Goal: Information Seeking & Learning: Learn about a topic

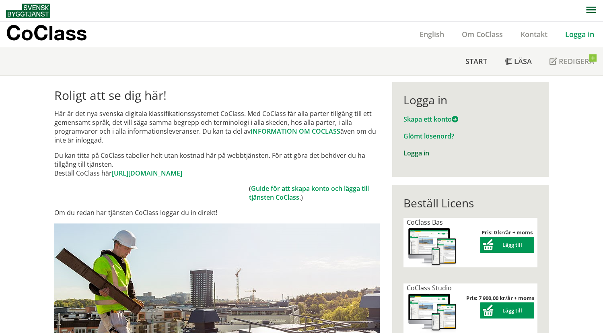
click at [413, 153] on link "Logga in" at bounding box center [417, 153] width 26 height 9
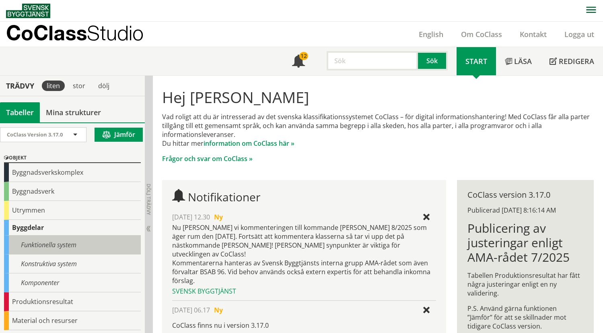
click at [56, 244] on div "Funktionella system" at bounding box center [72, 244] width 137 height 19
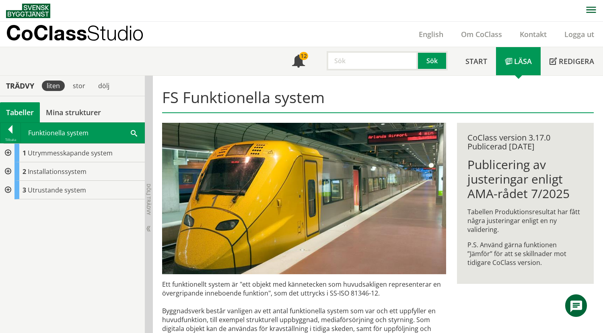
click at [8, 173] on div at bounding box center [7, 171] width 14 height 19
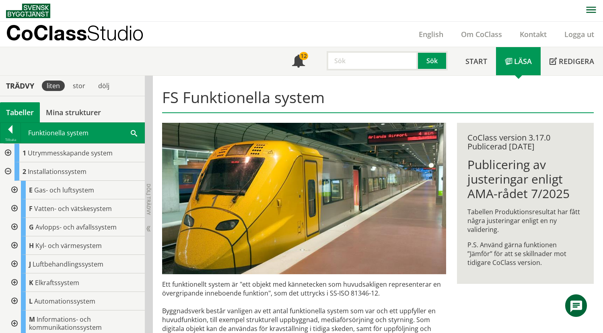
click at [13, 190] on div at bounding box center [13, 190] width 14 height 19
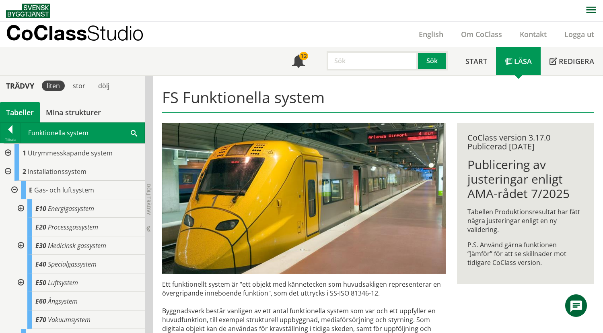
click at [21, 207] on div at bounding box center [20, 208] width 14 height 19
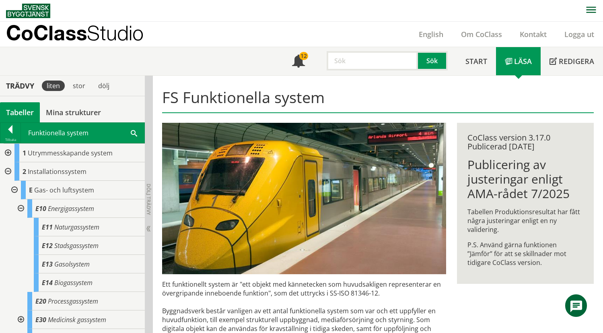
click at [21, 207] on div at bounding box center [20, 208] width 14 height 19
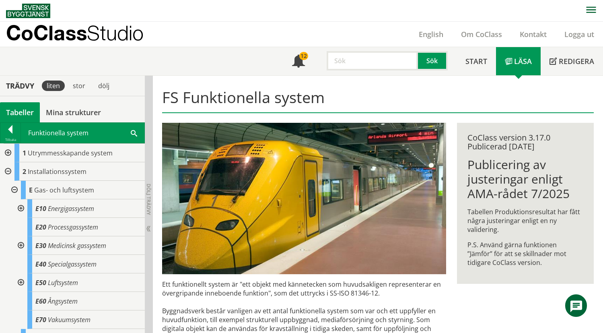
click at [14, 190] on div at bounding box center [13, 190] width 14 height 19
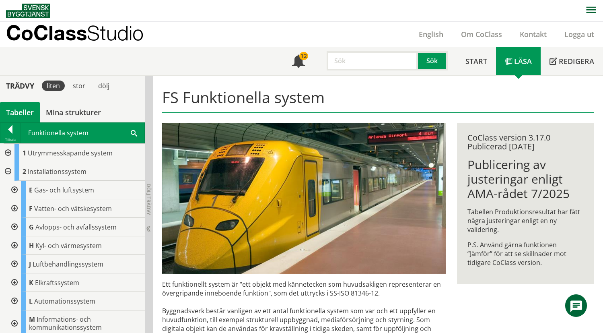
click at [17, 207] on div at bounding box center [13, 208] width 14 height 19
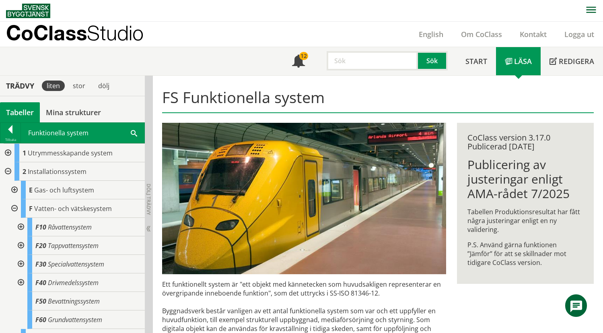
click at [22, 226] on div at bounding box center [20, 227] width 14 height 19
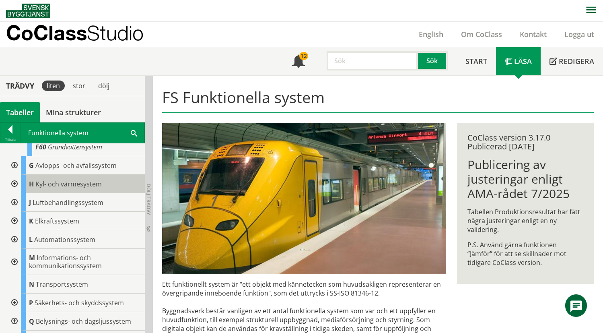
scroll to position [201, 0]
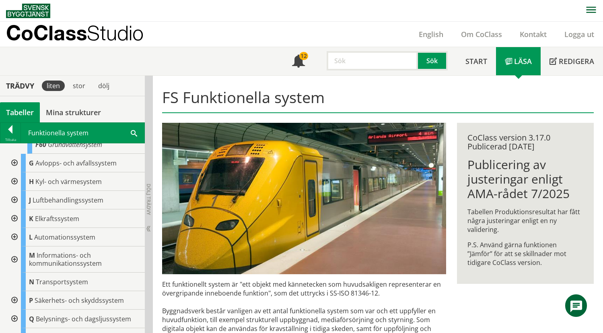
click at [14, 217] on div at bounding box center [13, 218] width 14 height 19
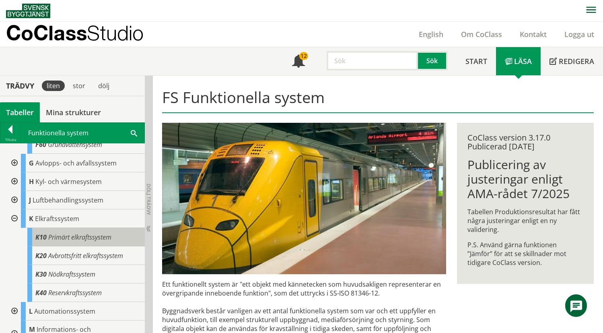
click at [67, 237] on span "Primärt elkraftssystem" at bounding box center [79, 237] width 63 height 9
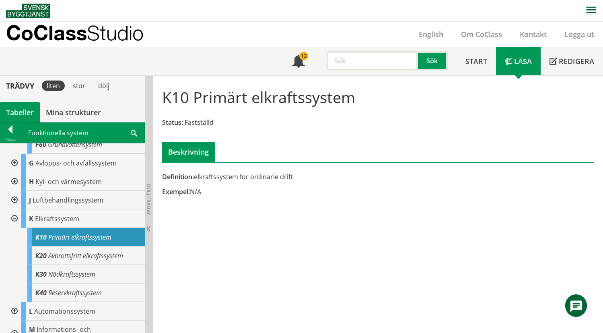
click at [12, 128] on div at bounding box center [10, 130] width 20 height 11
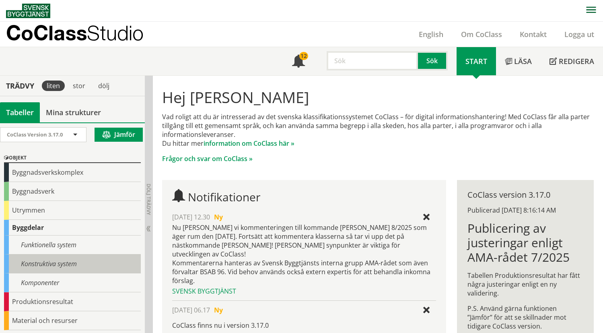
click at [45, 263] on div "Konstruktiva system" at bounding box center [72, 263] width 137 height 19
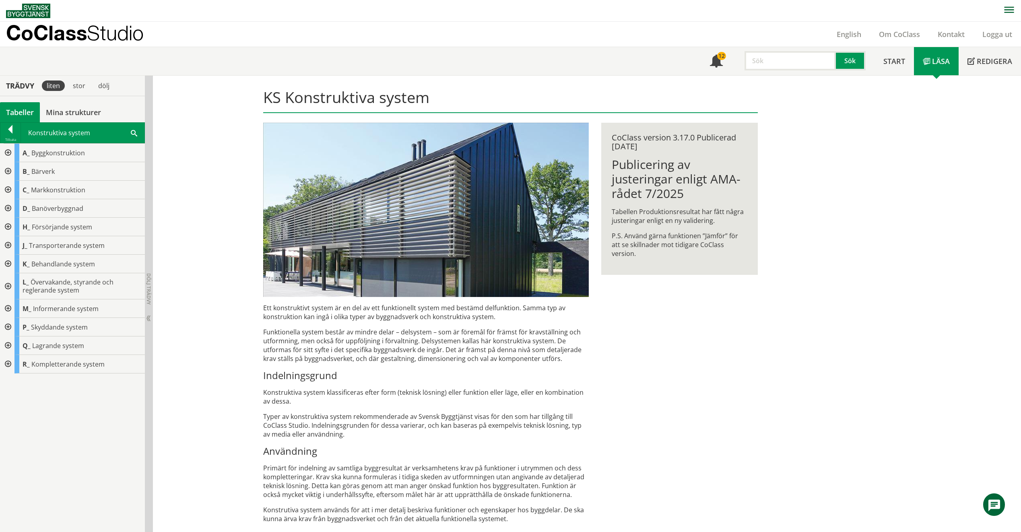
click at [17, 130] on div at bounding box center [10, 130] width 20 height 11
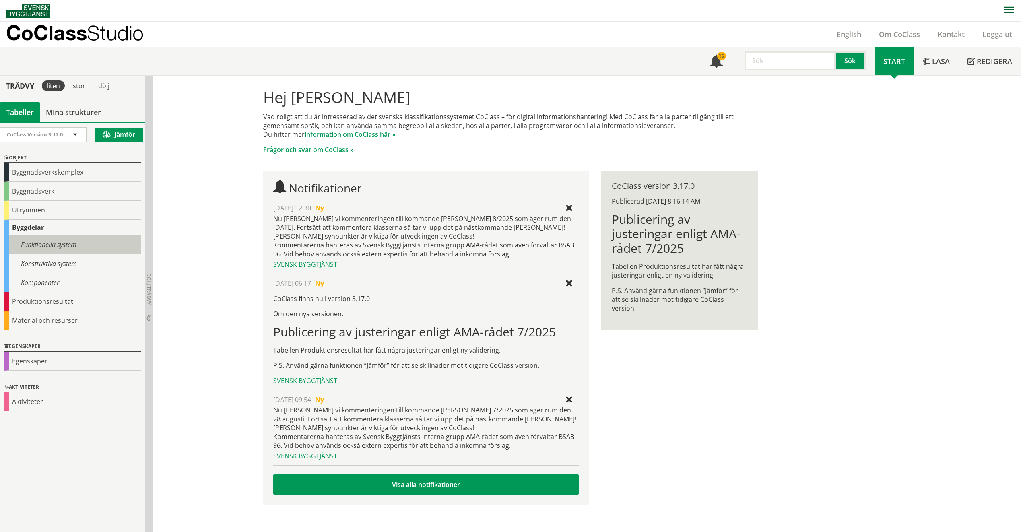
click at [24, 246] on div "Funktionella system" at bounding box center [72, 244] width 137 height 19
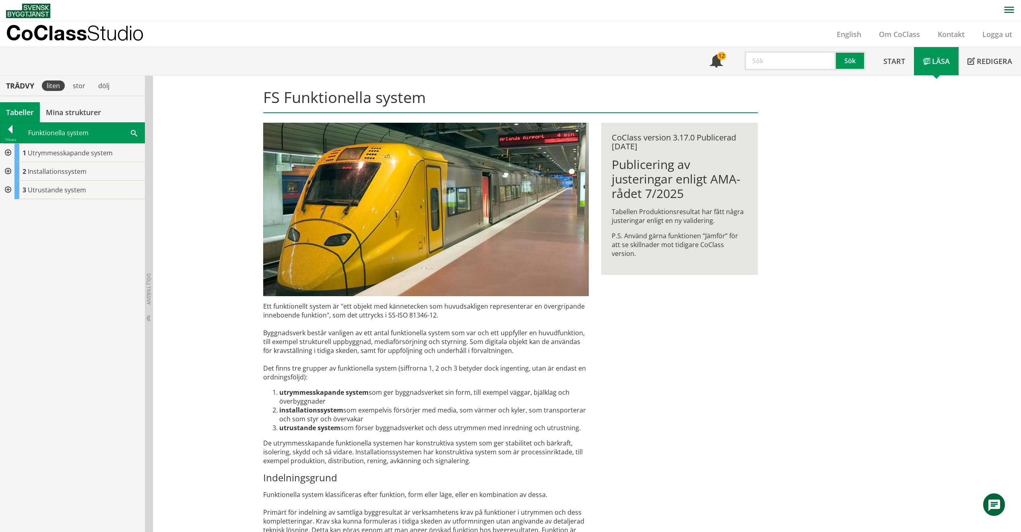
click at [10, 171] on div at bounding box center [7, 171] width 14 height 19
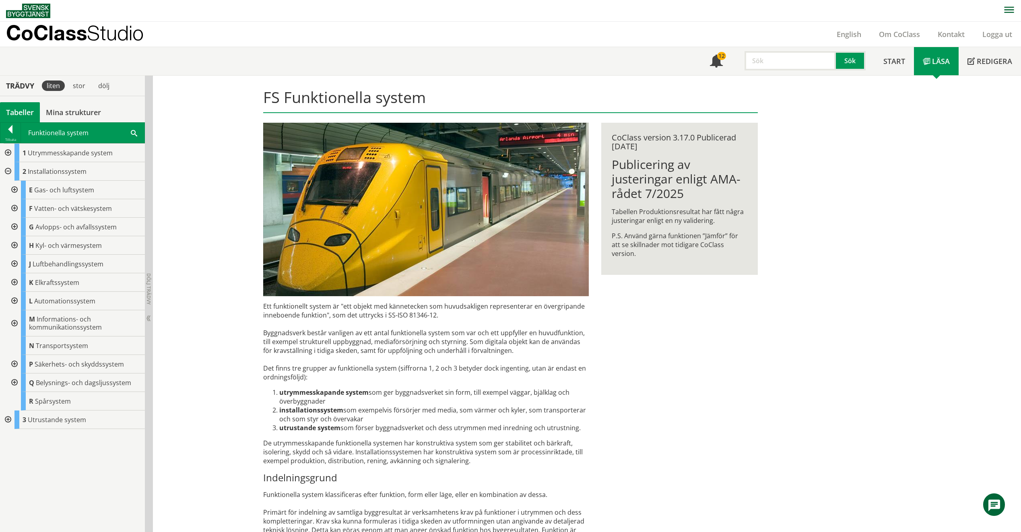
click at [15, 281] on div at bounding box center [13, 282] width 14 height 19
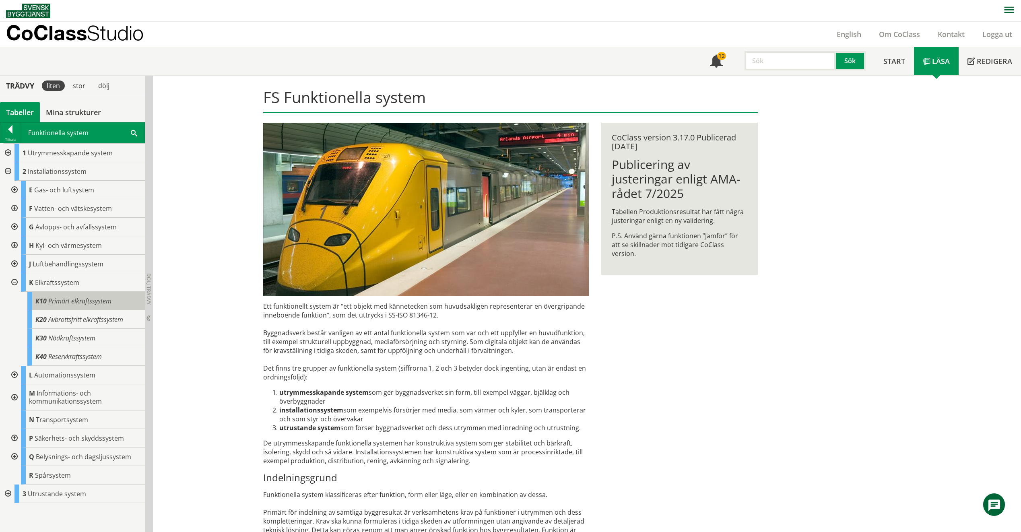
click at [73, 301] on span "Primärt elkraftssystem" at bounding box center [79, 301] width 63 height 9
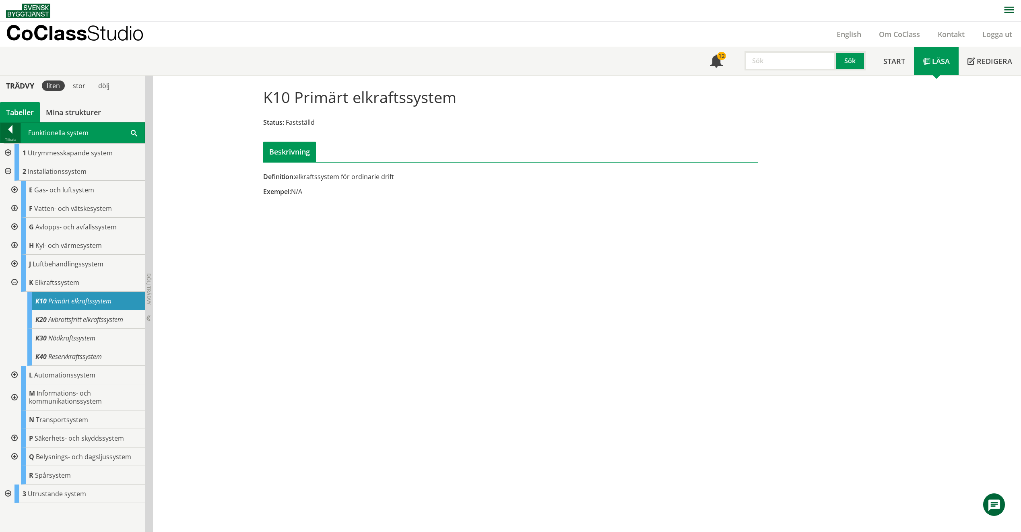
click at [8, 129] on div at bounding box center [10, 130] width 20 height 11
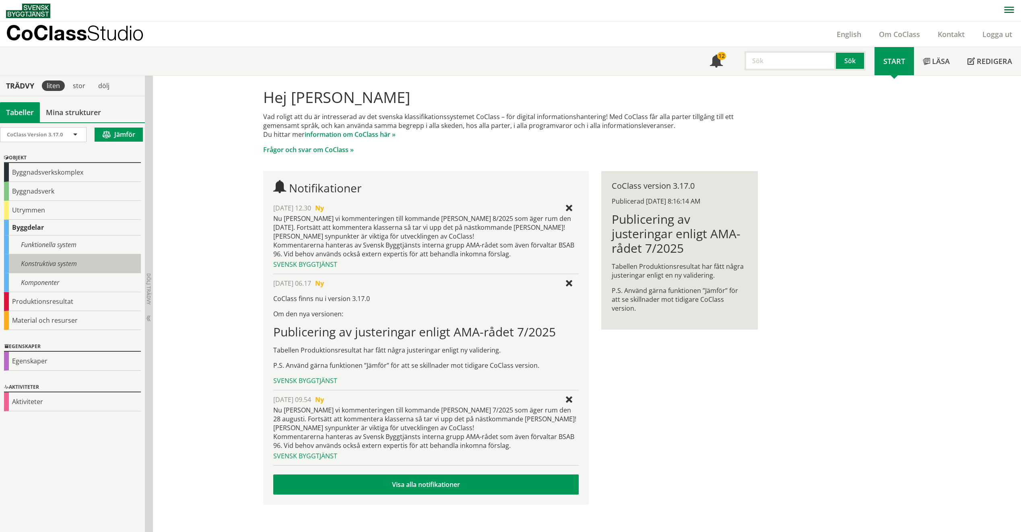
click at [38, 260] on div "Konstruktiva system" at bounding box center [72, 263] width 137 height 19
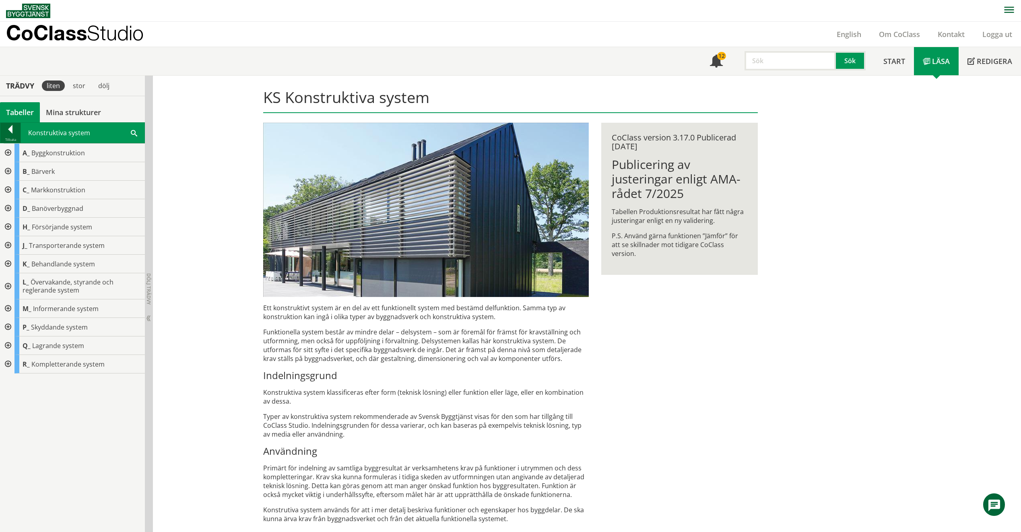
click at [12, 128] on div at bounding box center [10, 130] width 20 height 11
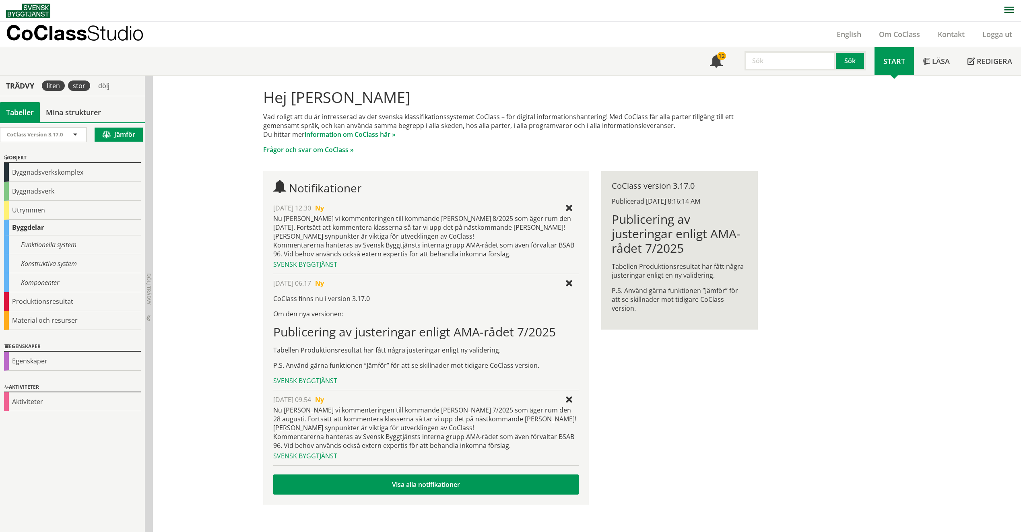
click at [81, 85] on div "stor" at bounding box center [79, 86] width 22 height 10
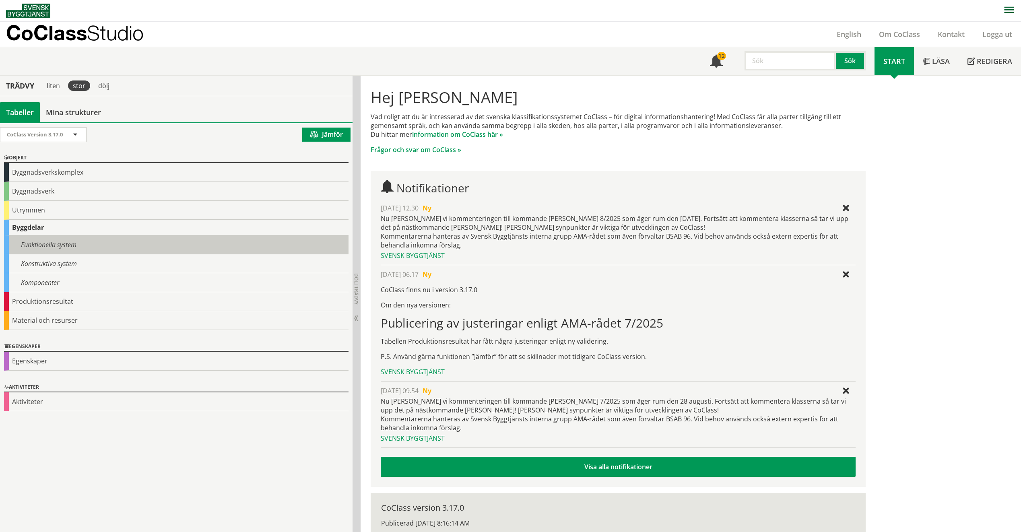
click at [52, 245] on div "Funktionella system" at bounding box center [176, 244] width 345 height 19
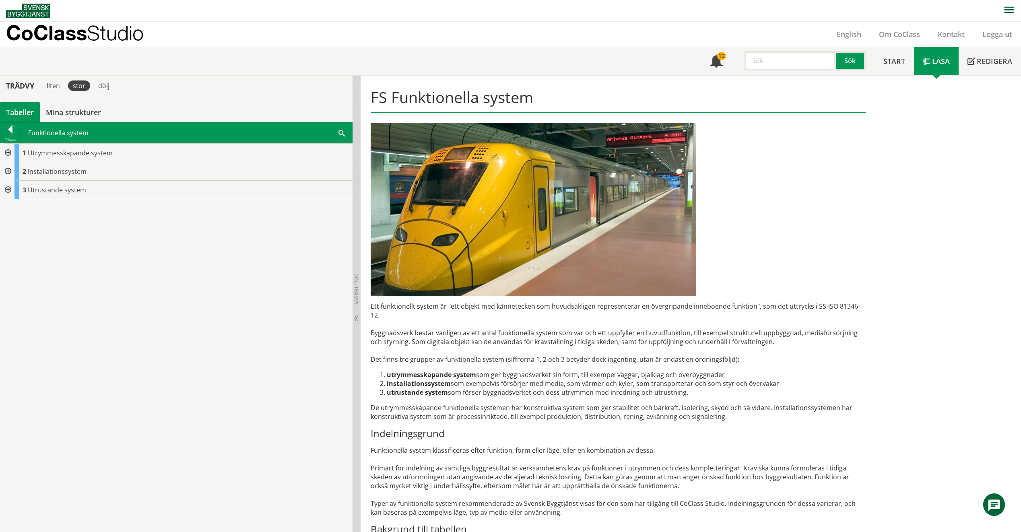
click at [10, 171] on div at bounding box center [7, 171] width 14 height 19
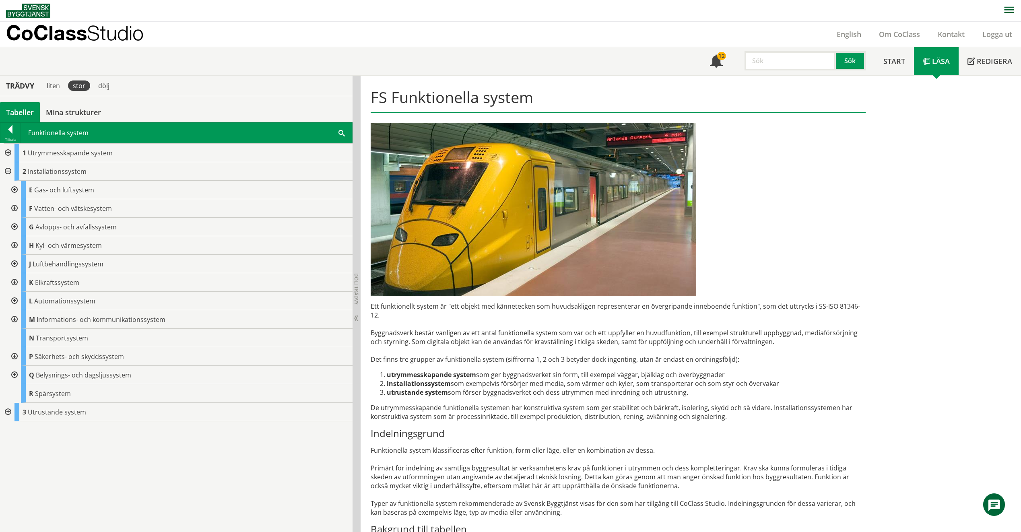
click at [14, 263] on div at bounding box center [13, 264] width 14 height 19
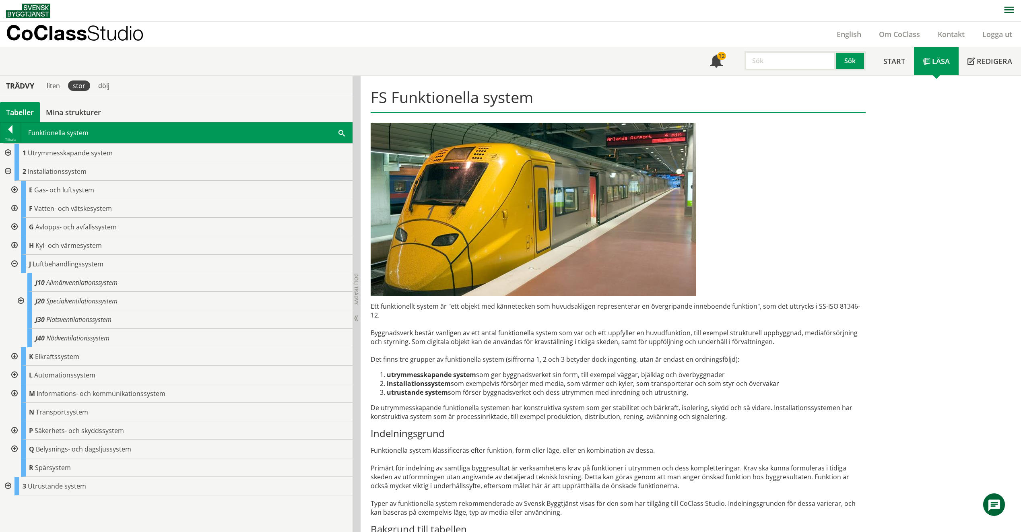
click at [22, 299] on div at bounding box center [20, 301] width 14 height 19
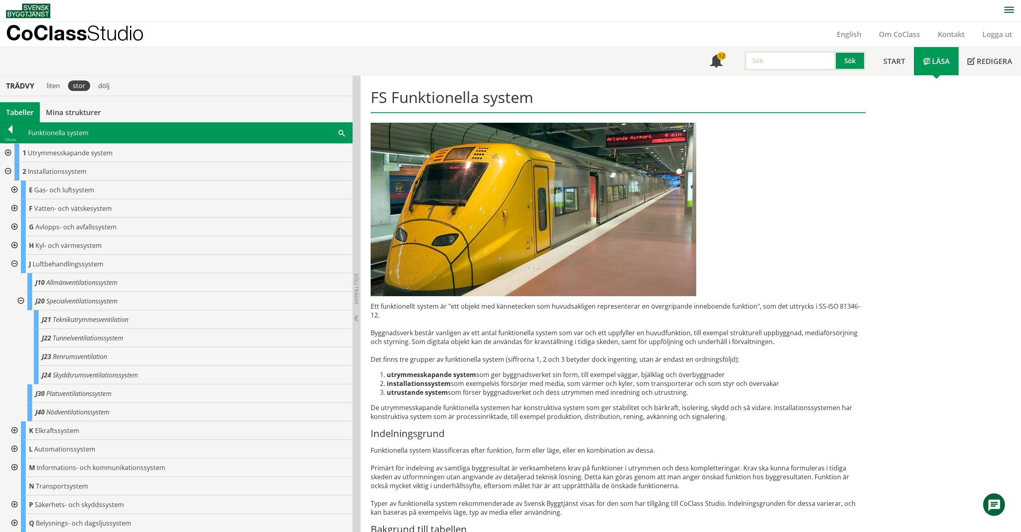
click at [17, 332] on div at bounding box center [13, 430] width 14 height 19
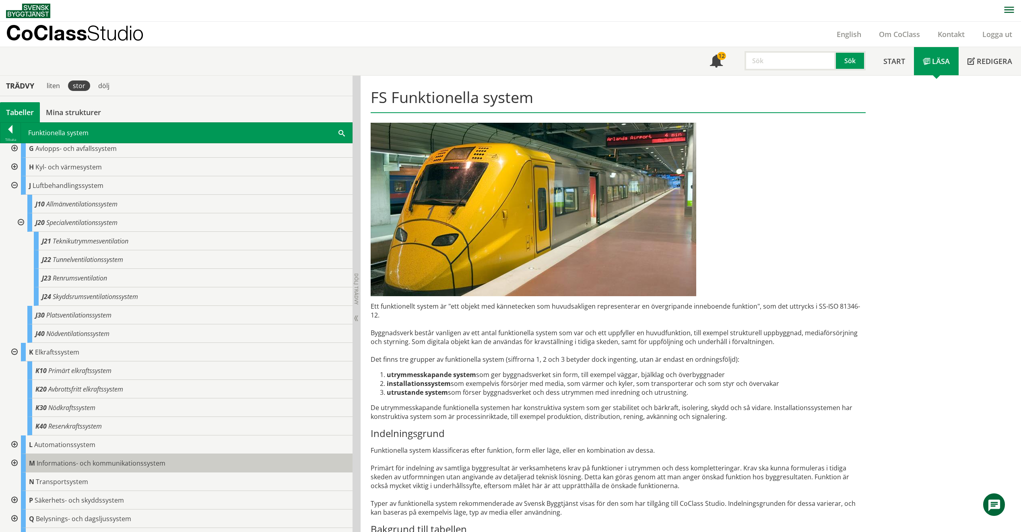
scroll to position [81, 0]
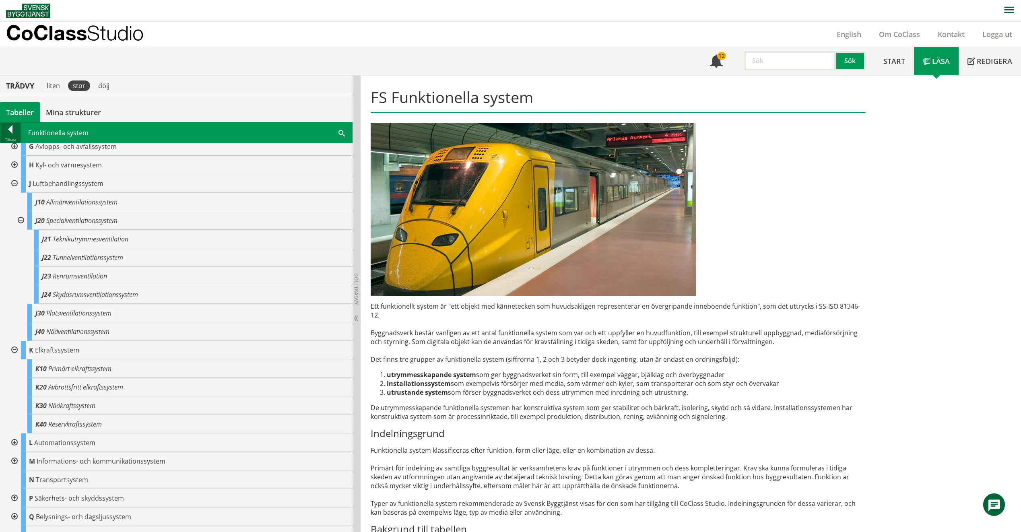
click at [11, 130] on div at bounding box center [10, 130] width 20 height 11
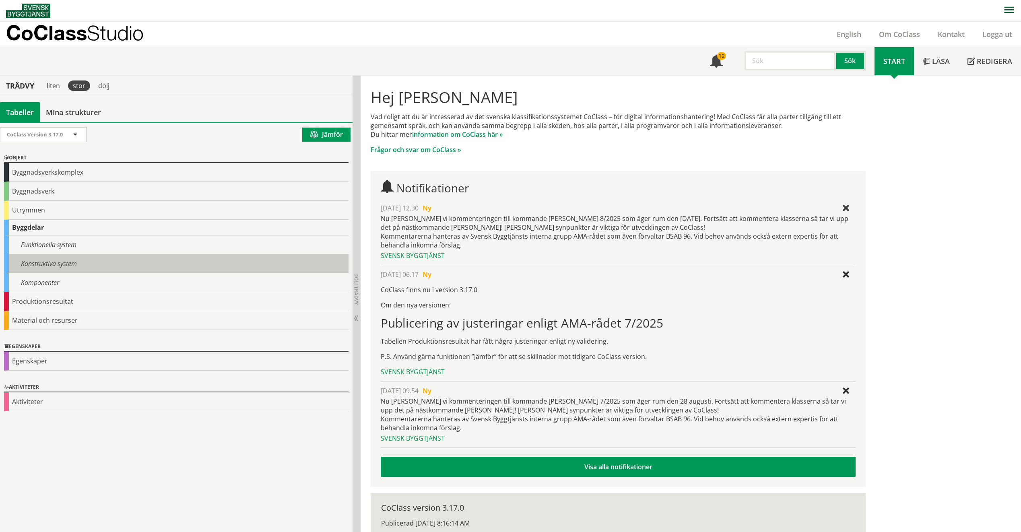
click at [46, 264] on div "Konstruktiva system" at bounding box center [176, 263] width 345 height 19
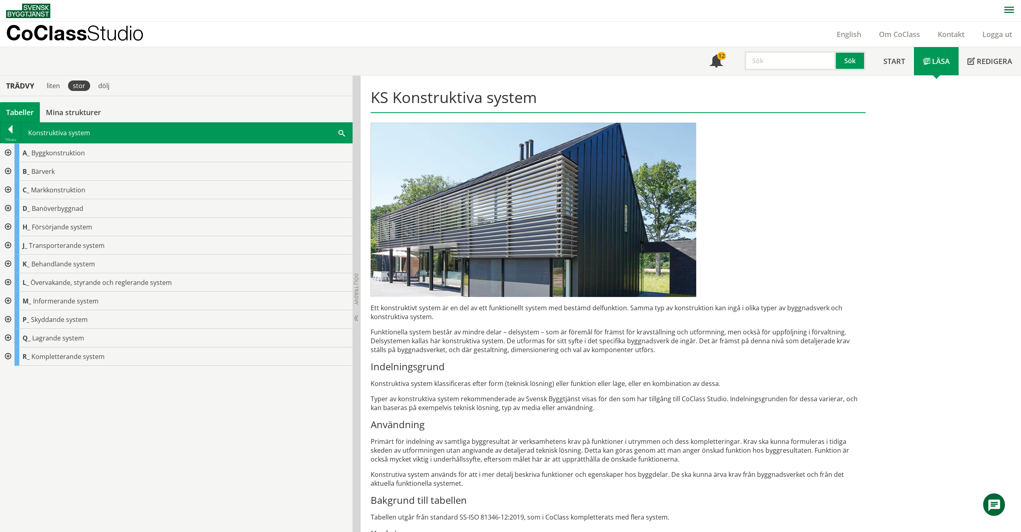
click at [9, 261] on div at bounding box center [7, 264] width 14 height 19
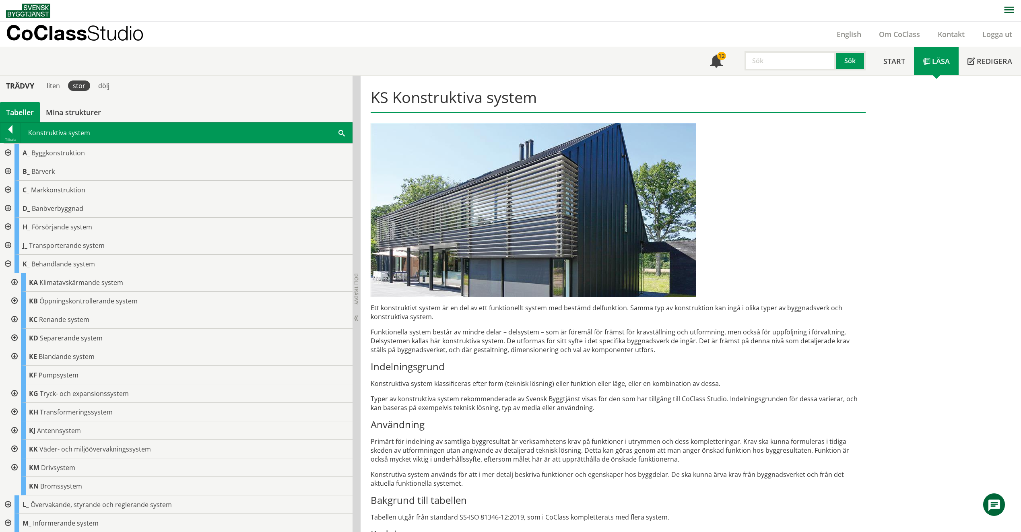
click at [6, 242] on div at bounding box center [7, 245] width 14 height 19
click at [14, 283] on div at bounding box center [13, 282] width 14 height 19
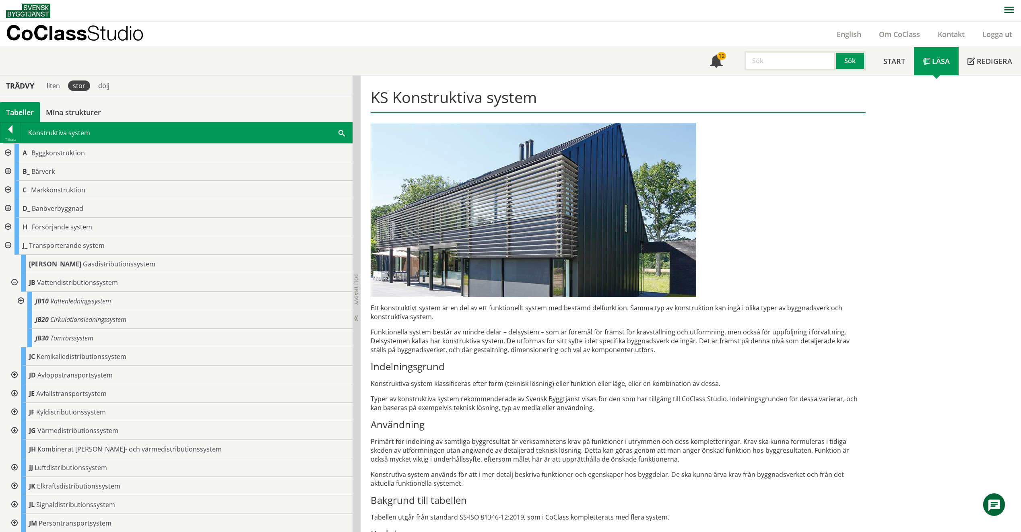
click at [23, 299] on div at bounding box center [20, 301] width 14 height 19
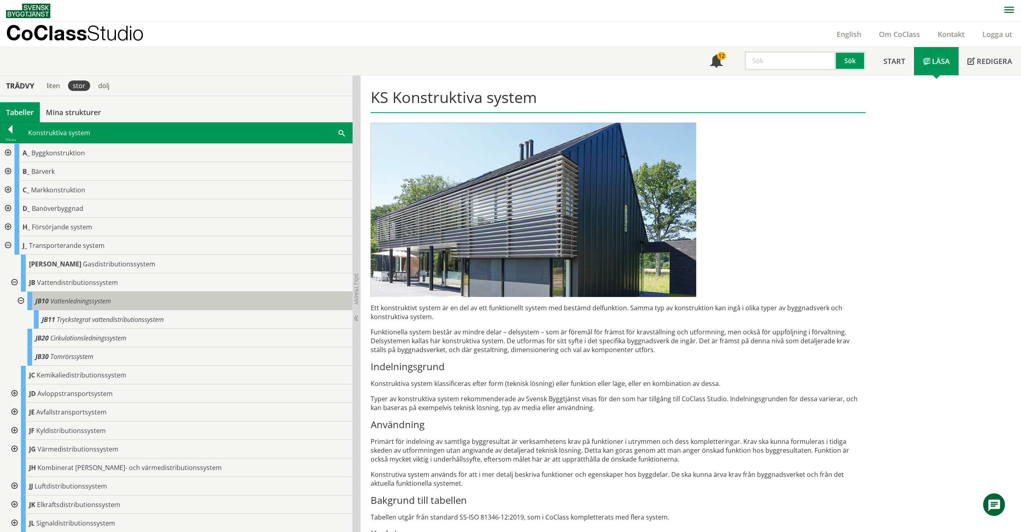
click at [64, 301] on span "Vattenledningssystem" at bounding box center [80, 301] width 61 height 9
